Goal: Task Accomplishment & Management: Manage account settings

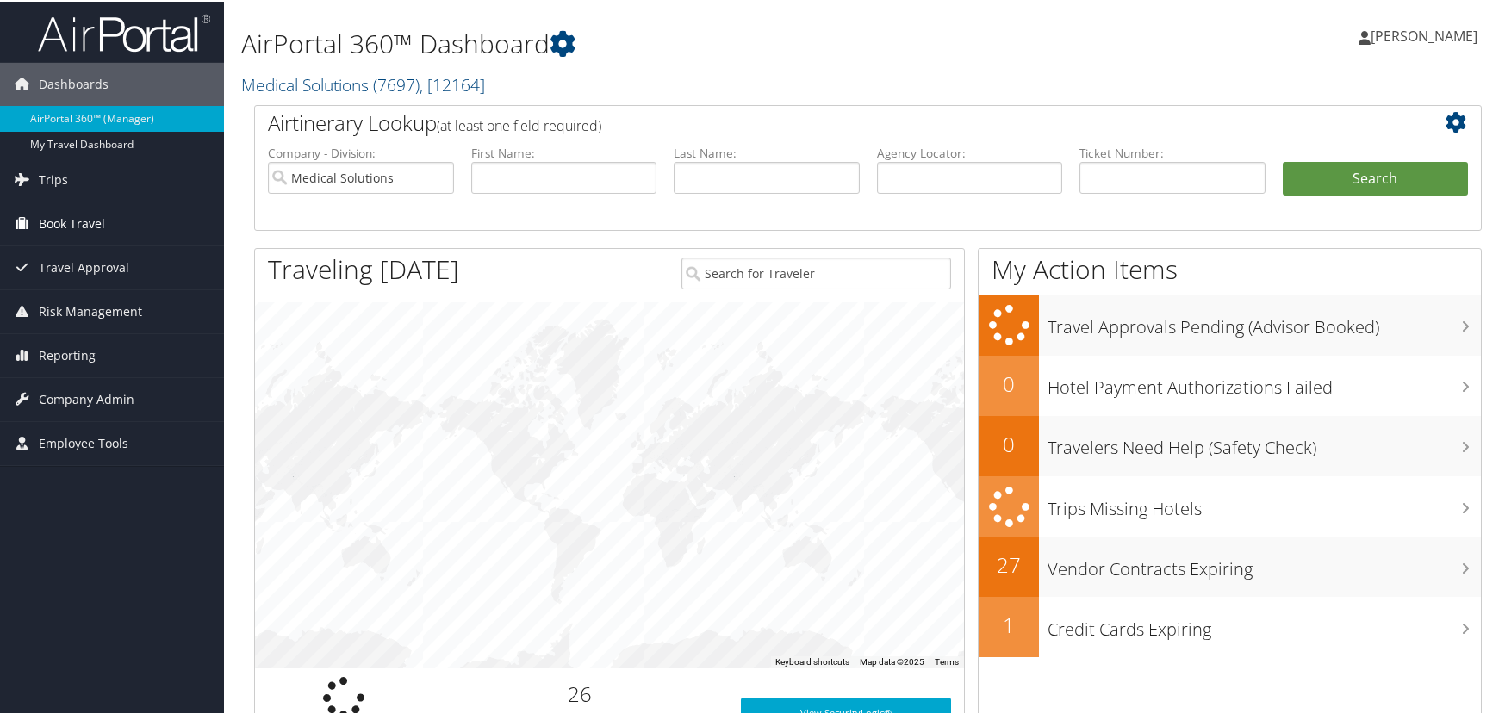
click at [53, 226] on span "Book Travel" at bounding box center [72, 222] width 66 height 43
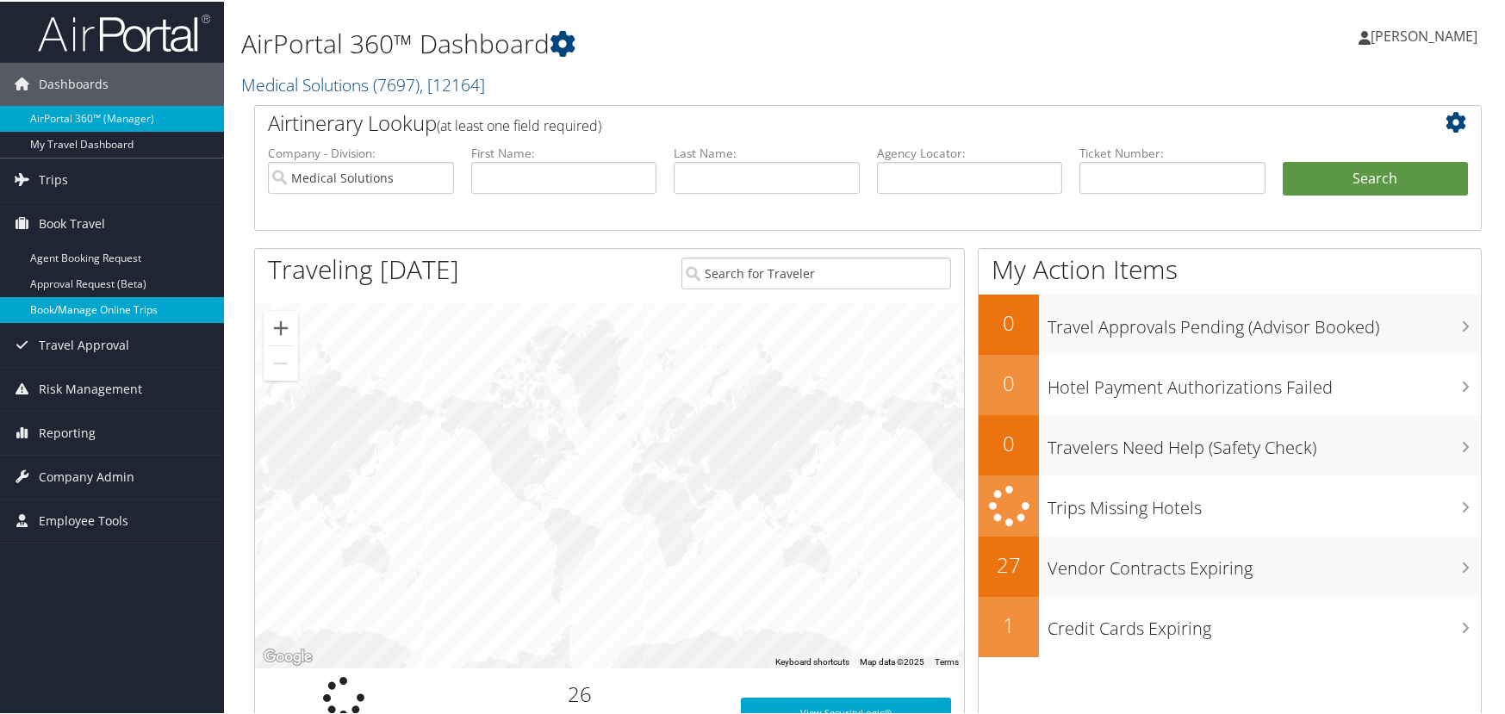
click at [57, 309] on link "Book/Manage Online Trips" at bounding box center [112, 309] width 224 height 26
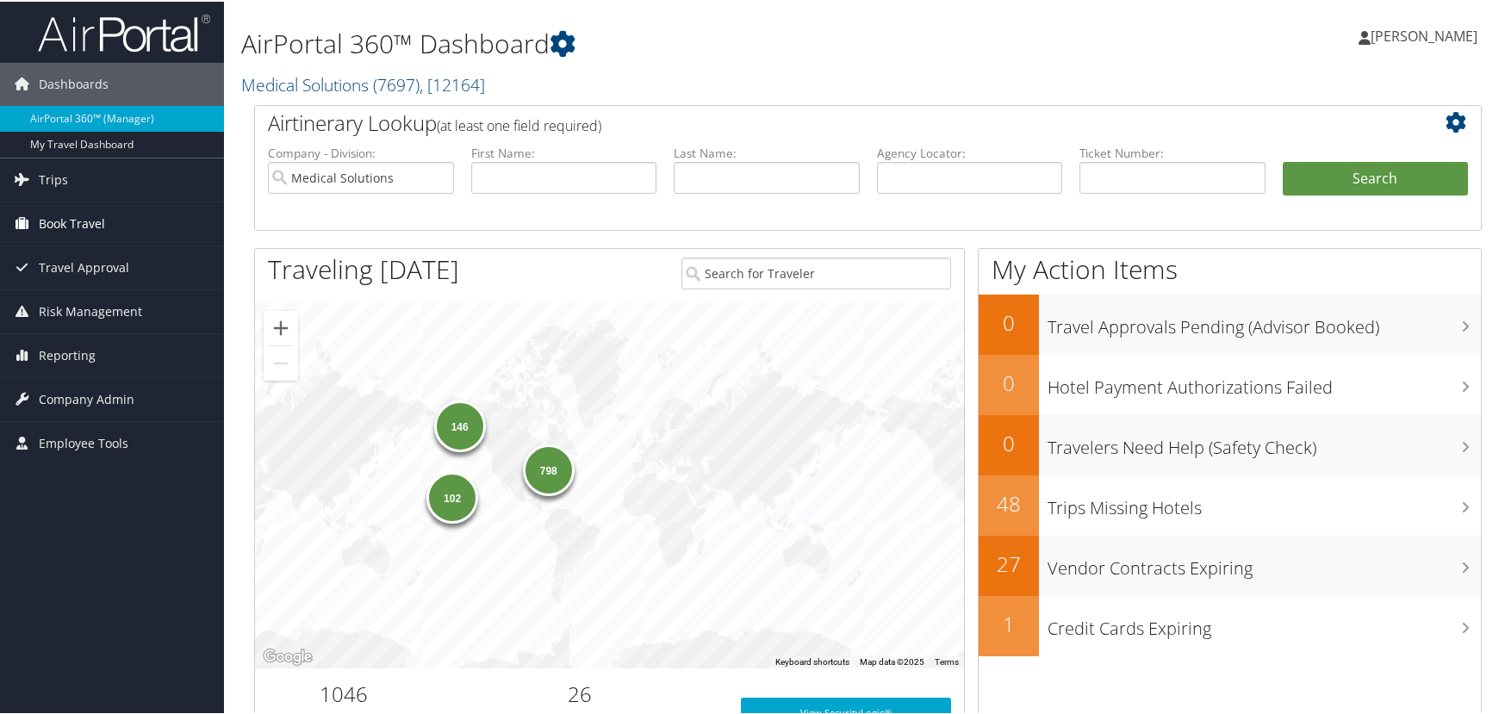
click at [84, 227] on span "Book Travel" at bounding box center [72, 222] width 66 height 43
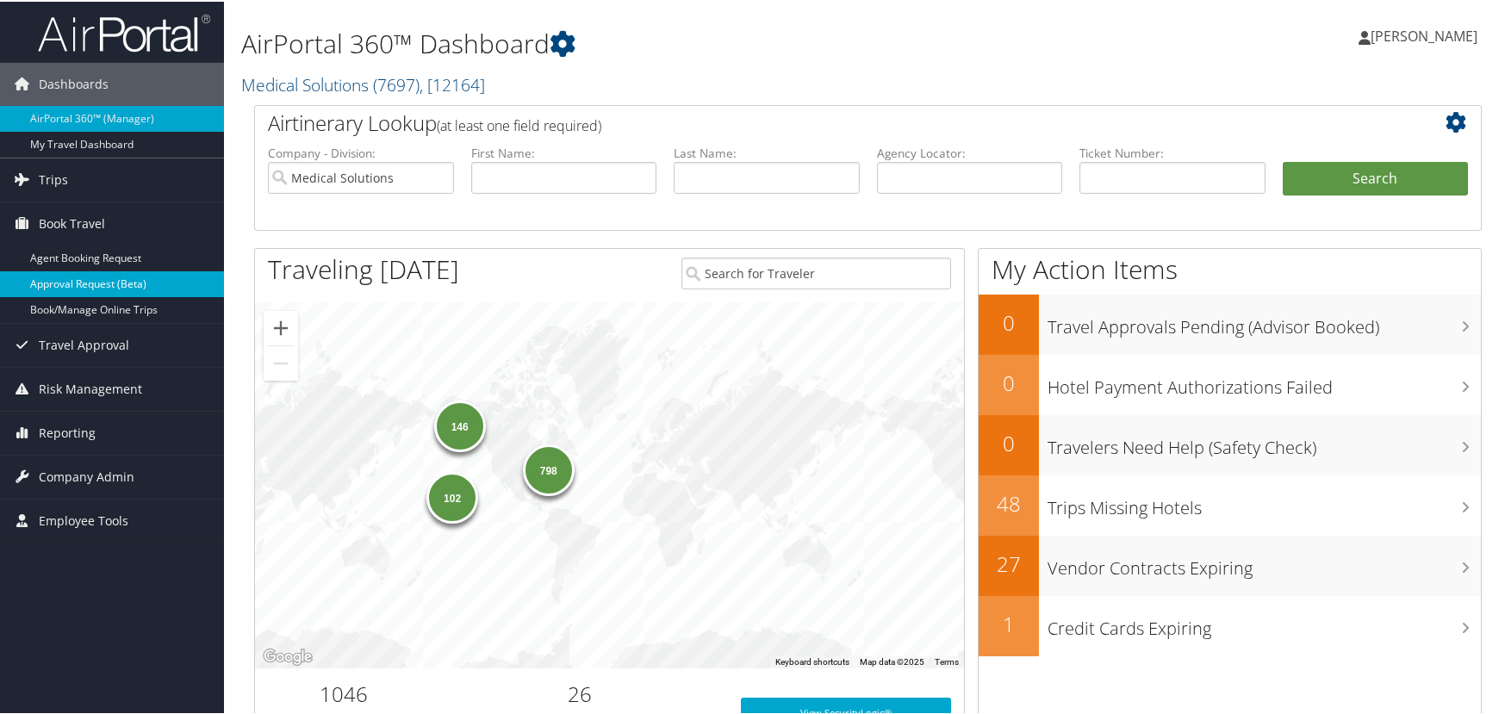
click at [42, 277] on link "Approval Request (Beta)" at bounding box center [112, 283] width 224 height 26
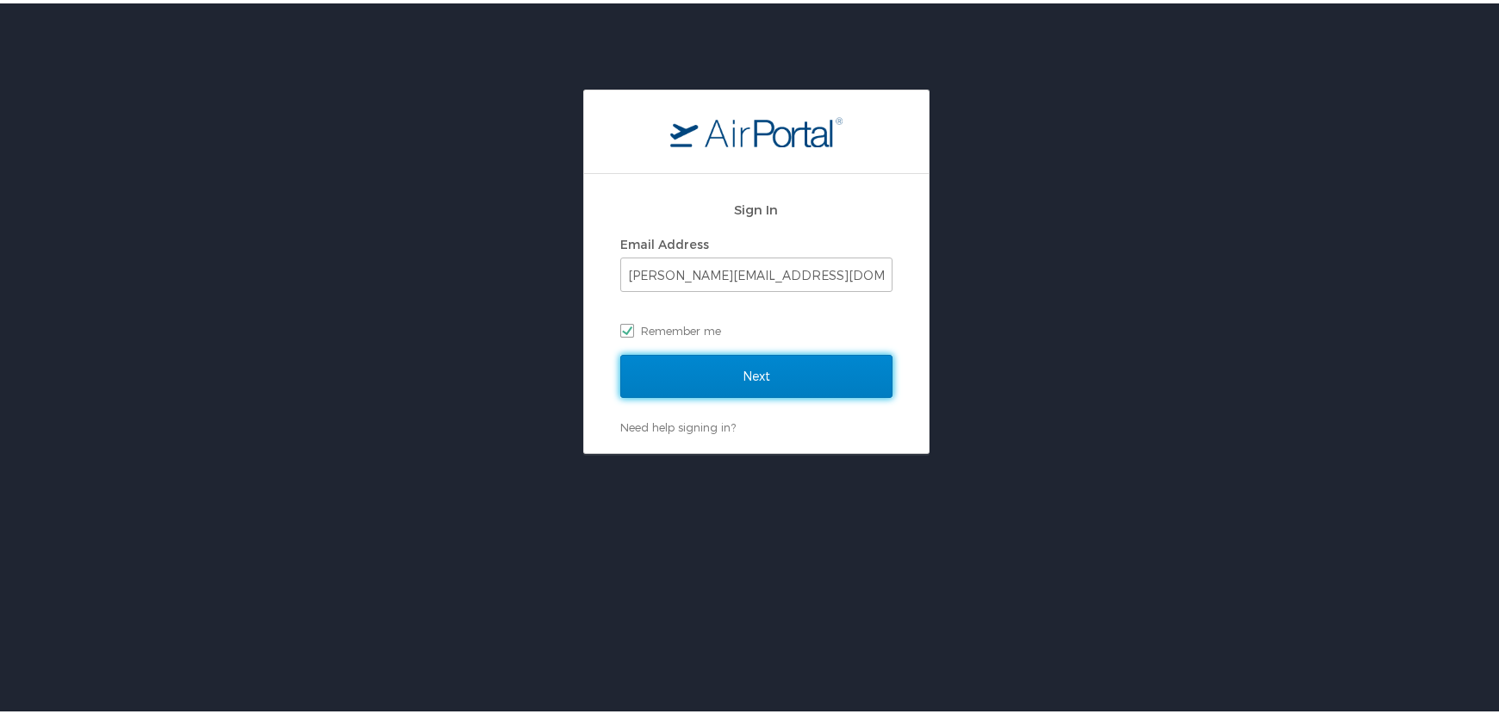
click at [770, 374] on input "Next" at bounding box center [756, 373] width 272 height 43
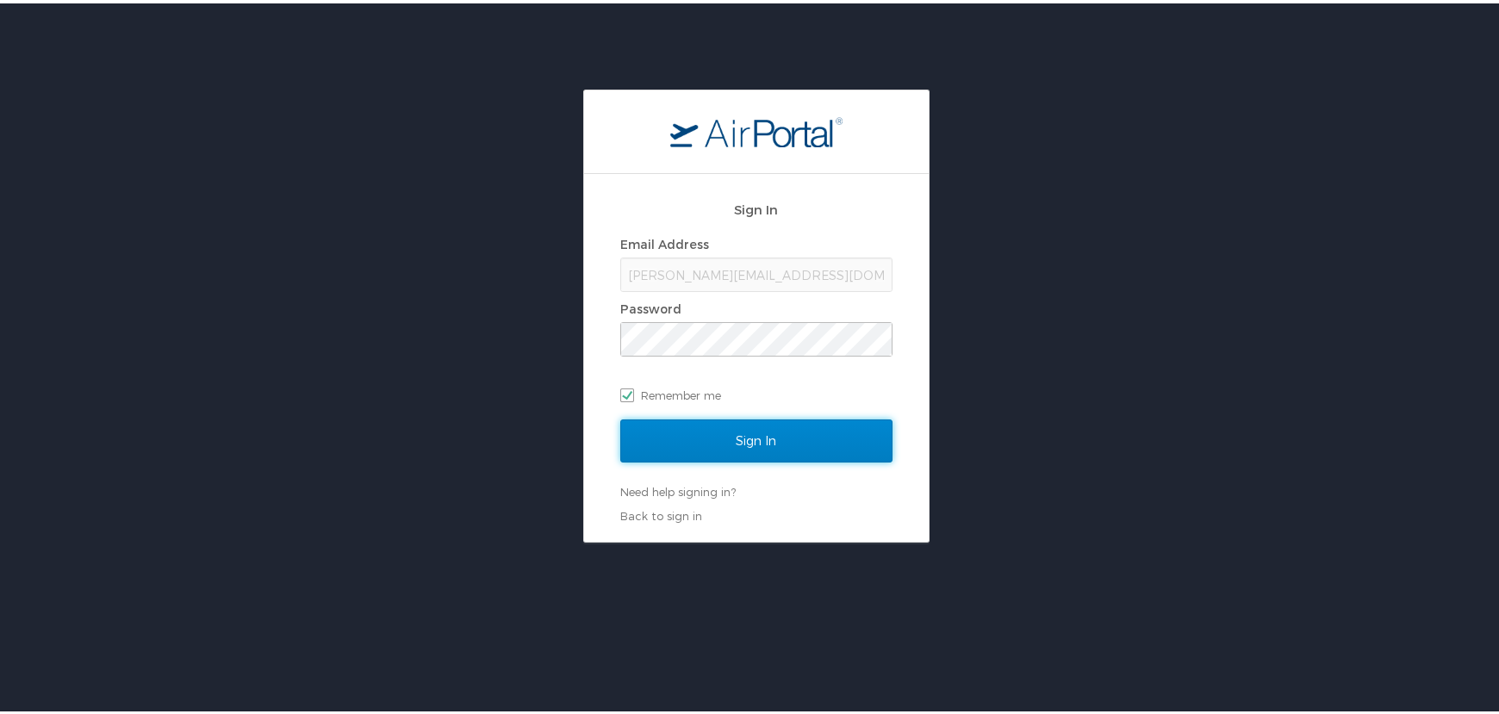
click at [825, 419] on input "Sign In" at bounding box center [756, 437] width 272 height 43
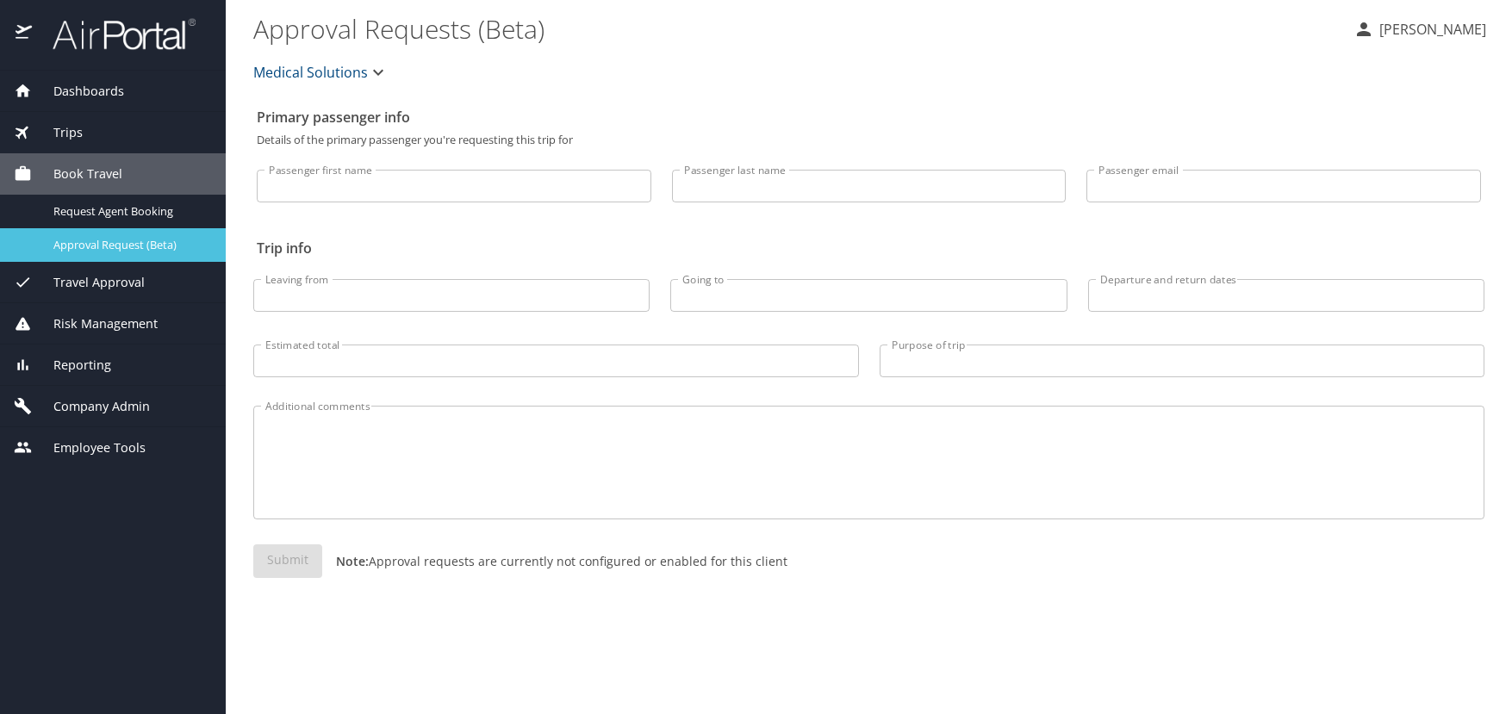
click at [71, 246] on span "Approval Request (Beta)" at bounding box center [129, 245] width 152 height 16
click at [374, 260] on div "Leaving from Leaving from" at bounding box center [451, 291] width 417 height 72
click at [80, 404] on span "Company Admin" at bounding box center [91, 406] width 118 height 19
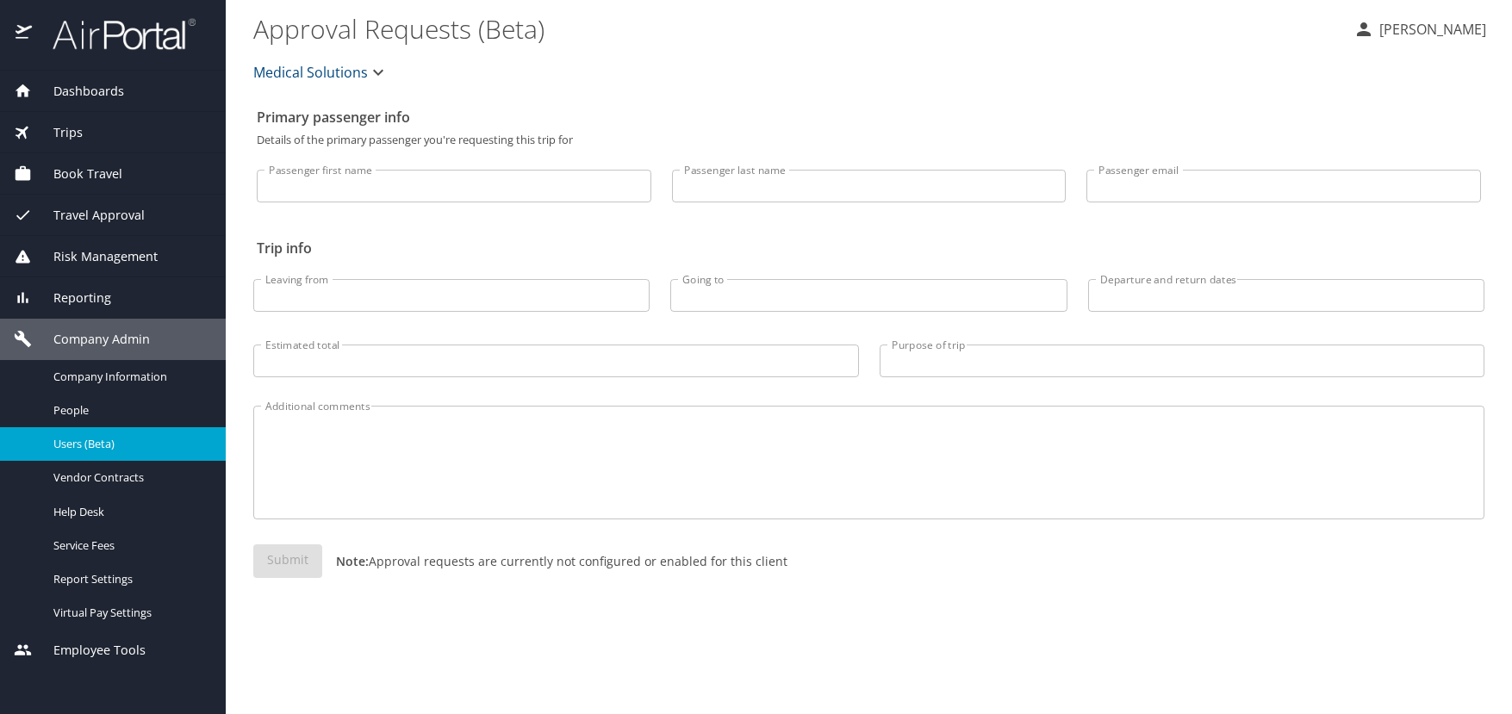
click at [77, 438] on span "Users (Beta)" at bounding box center [129, 444] width 152 height 16
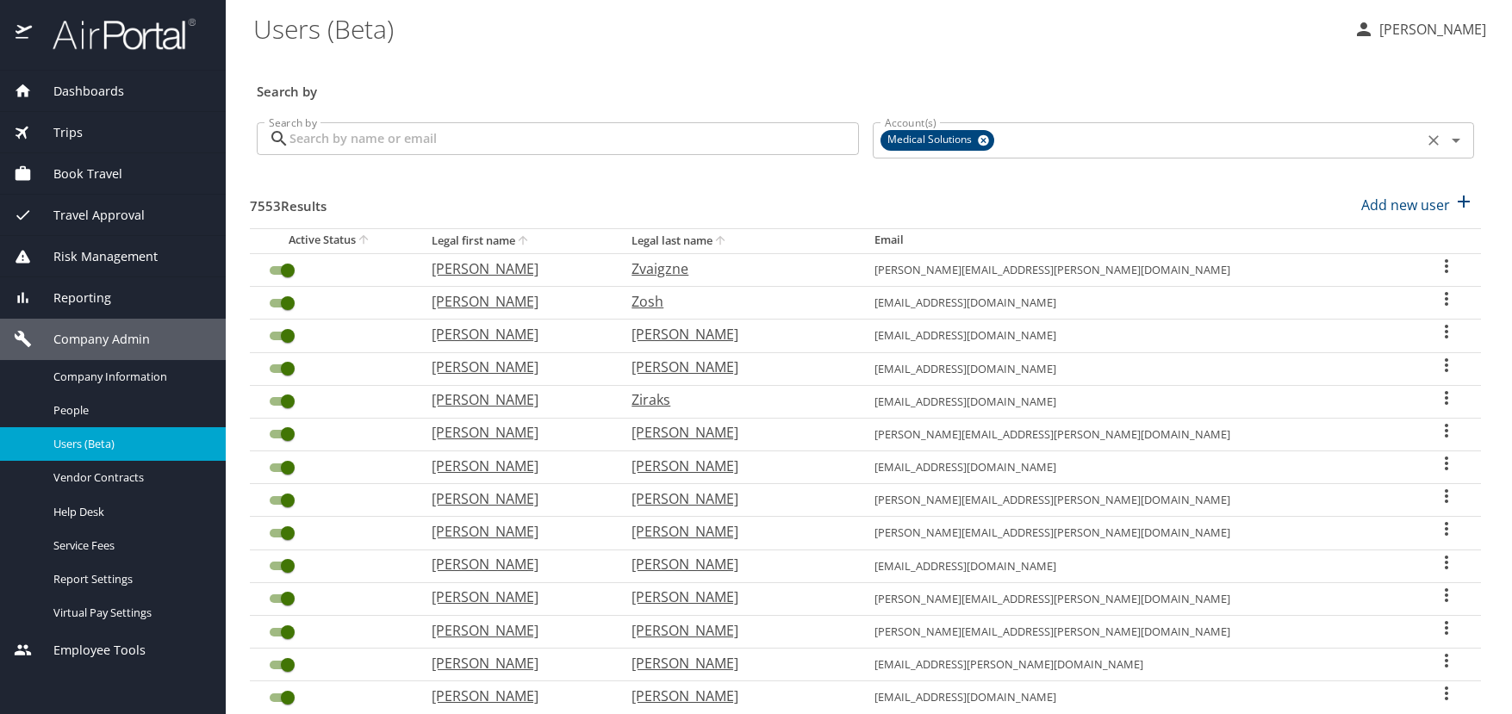
click at [1119, 141] on input "Account(s)" at bounding box center [1208, 140] width 422 height 22
click at [130, 691] on div "Dashboards AirPortal 360™ Agent My Travel Dashboard Trips Airtinerary® Lookup C…" at bounding box center [113, 393] width 226 height 644
